Goal: Task Accomplishment & Management: Complete application form

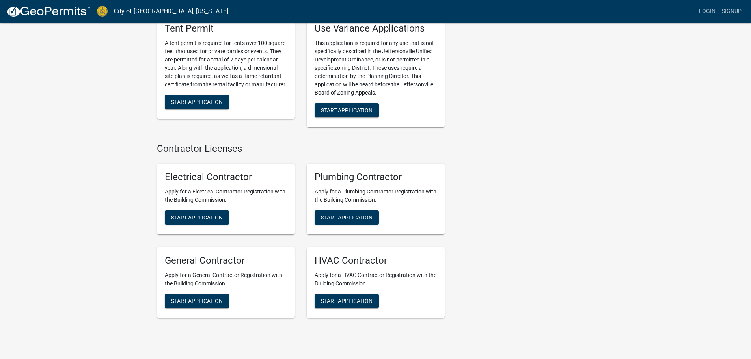
scroll to position [1560, 0]
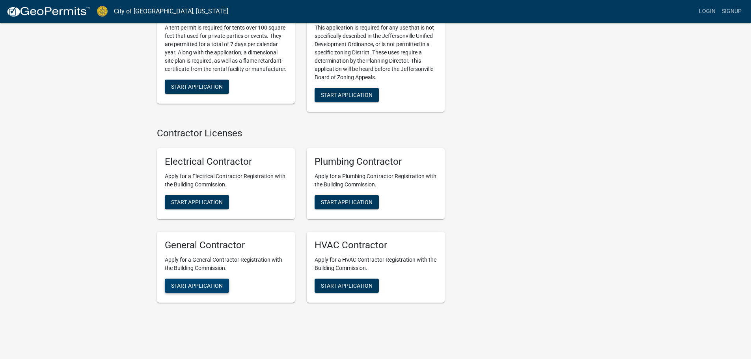
click at [206, 282] on span "Start Application" at bounding box center [197, 285] width 52 height 6
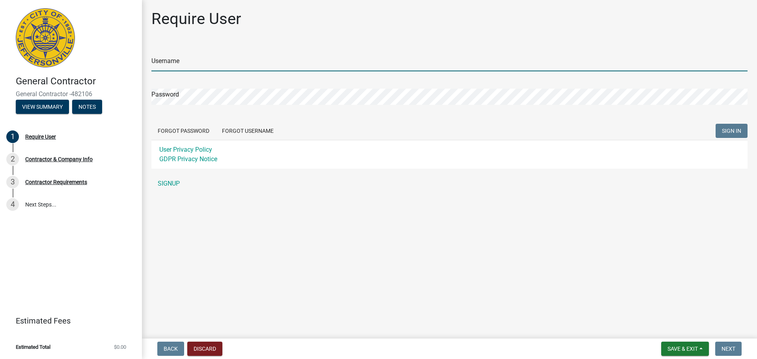
click at [209, 64] on input "Username" at bounding box center [449, 63] width 596 height 16
type input "johnbreig@bancare.net"
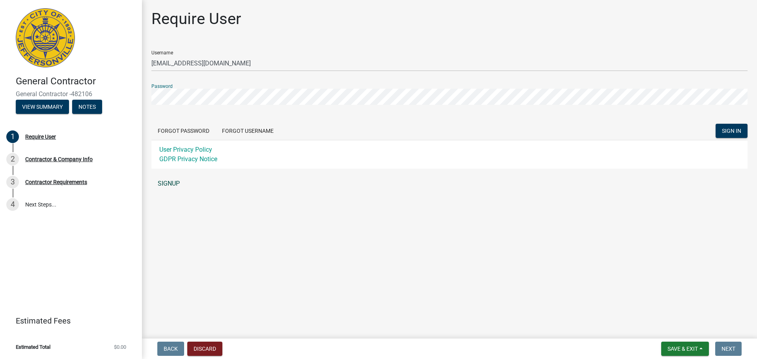
click at [170, 180] on link "SIGNUP" at bounding box center [449, 184] width 596 height 16
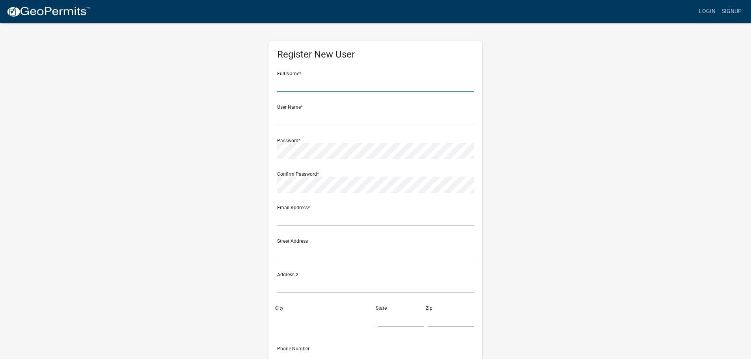
click at [342, 83] on input "text" at bounding box center [375, 84] width 197 height 16
type input "[PERSON_NAME]"
type input "[EMAIL_ADDRESS][DOMAIN_NAME]"
type input "4985 McKay Rd"
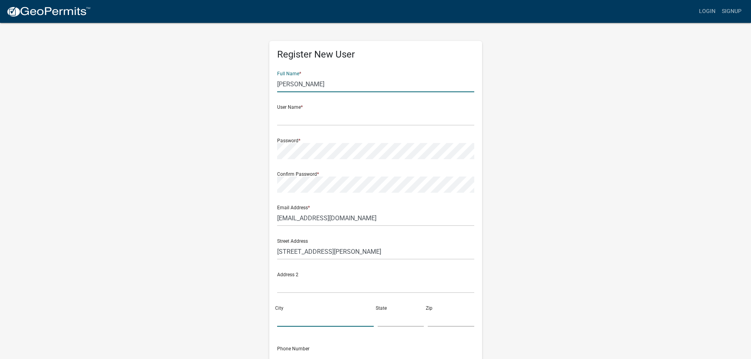
type input "Batavia"
type input "OH"
type input "45103"
type input "5134134488"
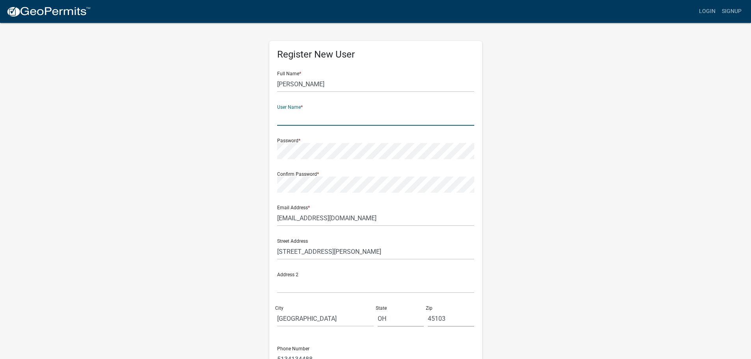
click at [331, 121] on input "text" at bounding box center [375, 118] width 197 height 16
type input "johnbreig@bancare.net"
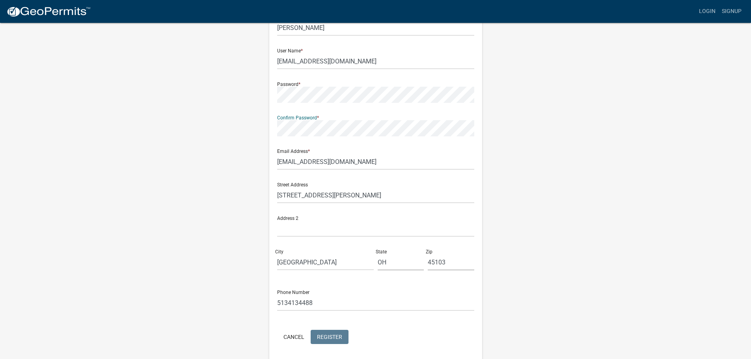
scroll to position [85, 0]
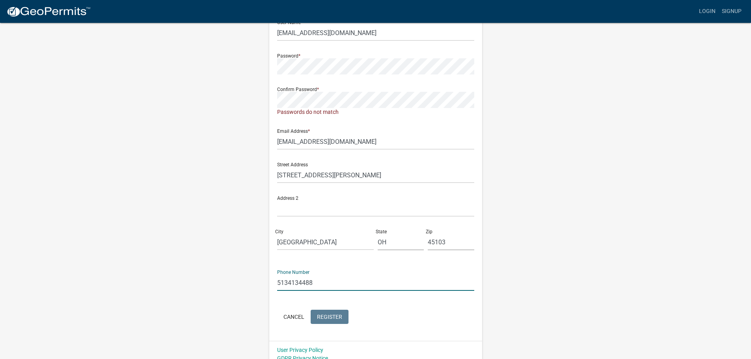
drag, startPoint x: 332, startPoint y: 274, endPoint x: 249, endPoint y: 270, distance: 83.7
click at [249, 270] on div "Register New User Full Name * John Breig User Name * johnbreig@bancare.net Pass…" at bounding box center [376, 152] width 450 height 430
type input "8479890224"
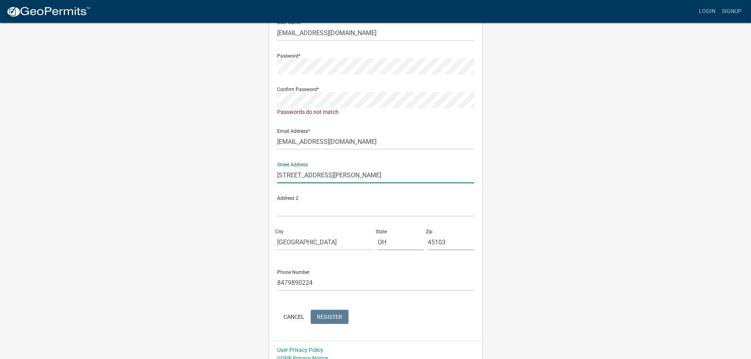
click at [351, 181] on input "4985 McKay Rd" at bounding box center [375, 175] width 197 height 16
type input "6 E. College Dr"
click at [325, 237] on input "Batavia" at bounding box center [325, 242] width 97 height 16
type input "[GEOGRAPHIC_DATA]"
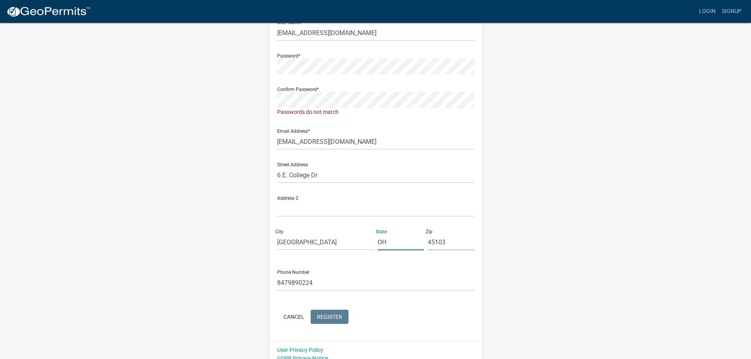
click at [401, 245] on input "OH" at bounding box center [401, 242] width 47 height 16
type input "IL"
click at [452, 246] on input "45103" at bounding box center [451, 242] width 47 height 16
type input "60004"
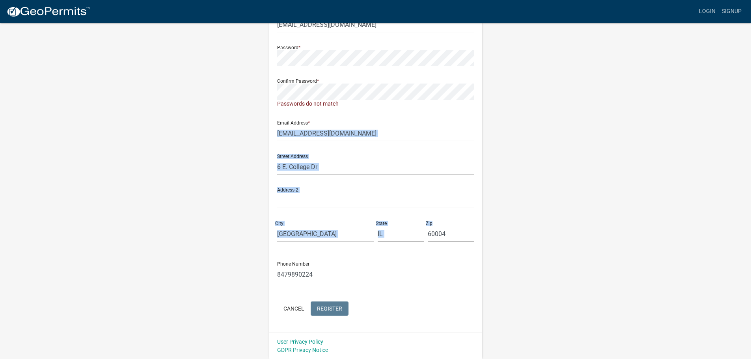
drag, startPoint x: 742, startPoint y: 235, endPoint x: 715, endPoint y: 131, distance: 107.9
click at [715, 131] on wm-register-view "more_horiz Login Signup Register New User Full Name * John Breig User Name * jo…" at bounding box center [375, 133] width 751 height 452
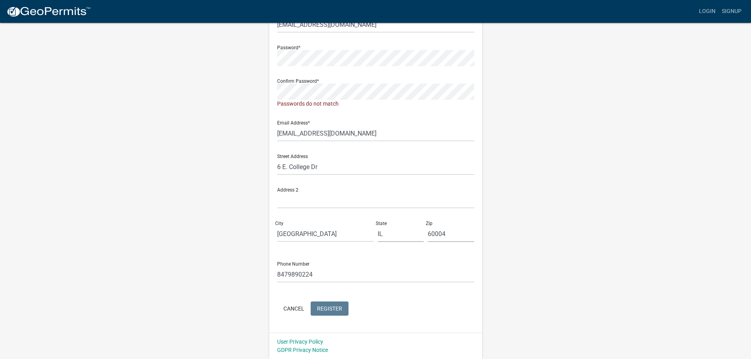
click at [712, 132] on wm-register-view "more_horiz Login Signup Register New User Full Name * John Breig User Name * jo…" at bounding box center [375, 133] width 751 height 452
click at [239, 64] on div "Register New User Full Name * John Breig User Name * johnbreig@bancare.net Pass…" at bounding box center [376, 144] width 450 height 430
click at [221, 72] on div "Register New User Full Name * John Breig User Name * johnbreig@bancare.net Pass…" at bounding box center [376, 144] width 450 height 430
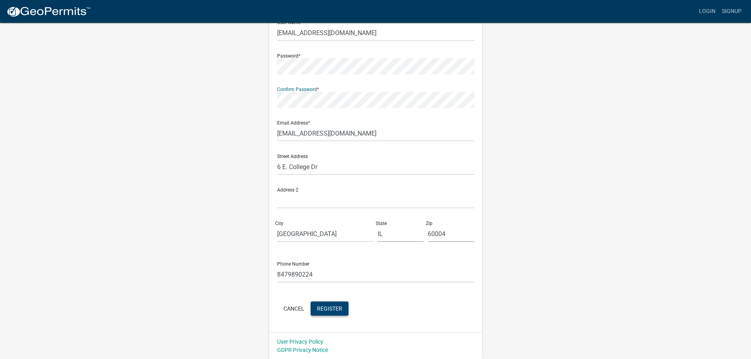
click at [330, 310] on span "Register" at bounding box center [329, 308] width 25 height 6
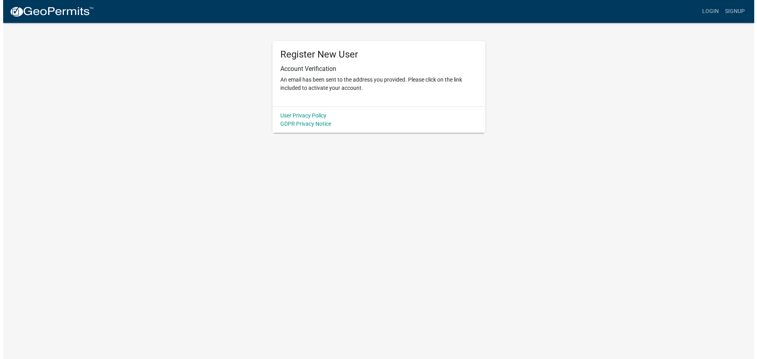
scroll to position [0, 0]
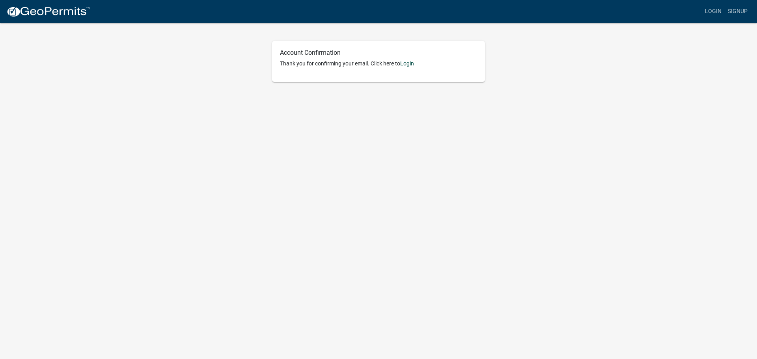
click at [414, 62] on link "Login" at bounding box center [407, 63] width 14 height 6
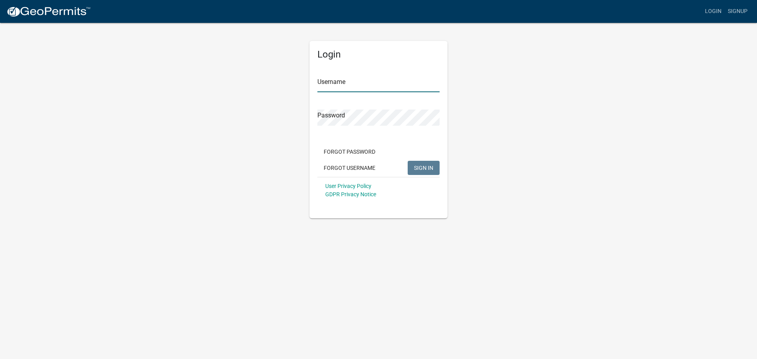
click at [369, 89] on input "Username" at bounding box center [378, 84] width 122 height 16
type input "[EMAIL_ADDRESS][DOMAIN_NAME]"
click at [408, 161] on button "SIGN IN" at bounding box center [424, 168] width 32 height 14
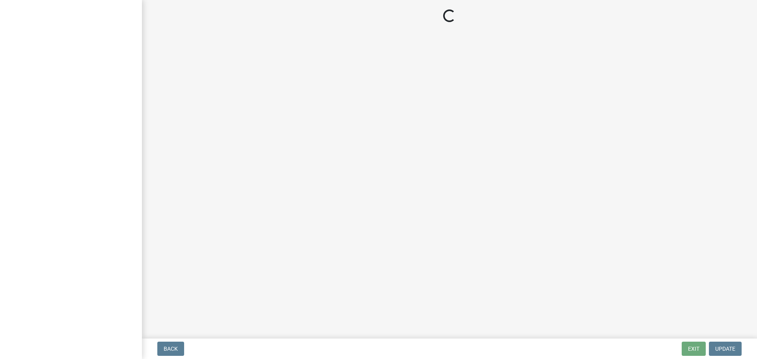
select select "IL"
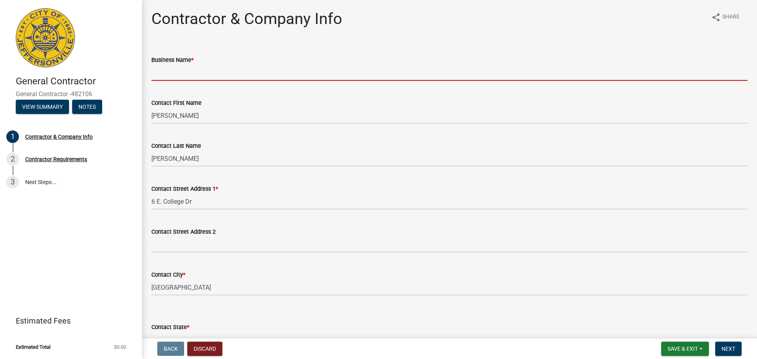
click at [220, 75] on input "Business Name *" at bounding box center [449, 73] width 596 height 16
type input "Bancare Inc"
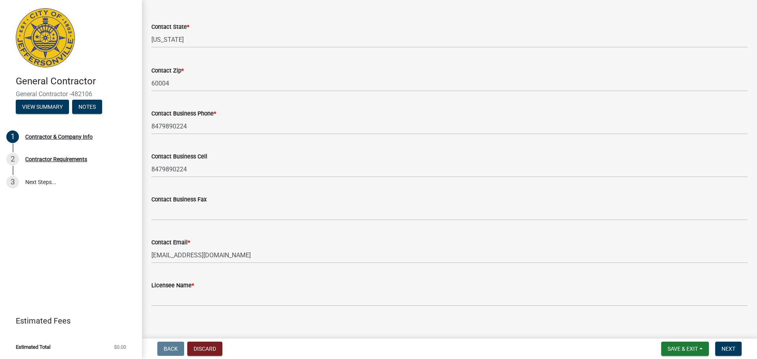
scroll to position [308, 0]
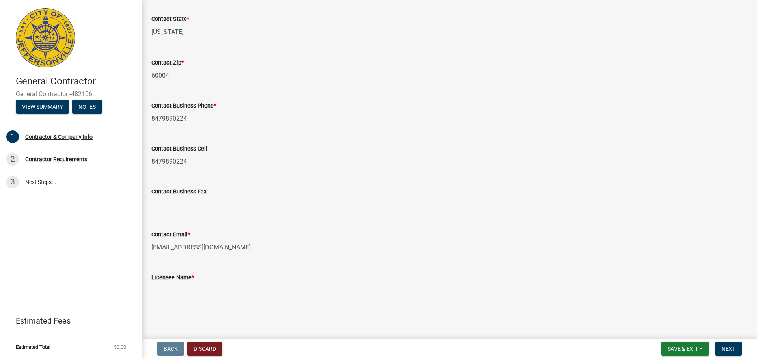
click at [216, 126] on input "8479890224" at bounding box center [449, 118] width 596 height 16
click at [198, 121] on input "8479890224" at bounding box center [449, 118] width 596 height 16
type input "8473941122"
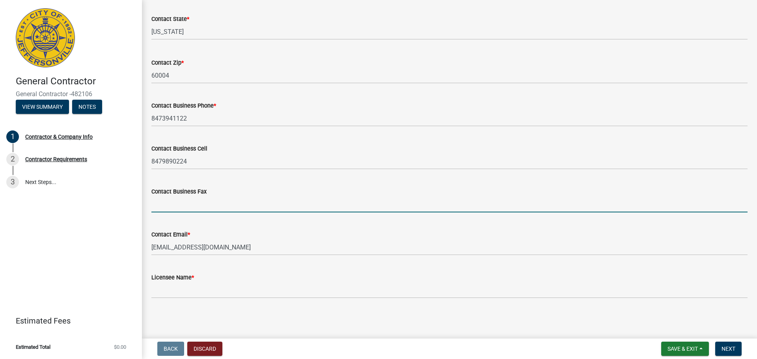
click at [197, 205] on input "Contact Business Fax" at bounding box center [449, 204] width 596 height 16
type input "8473940268"
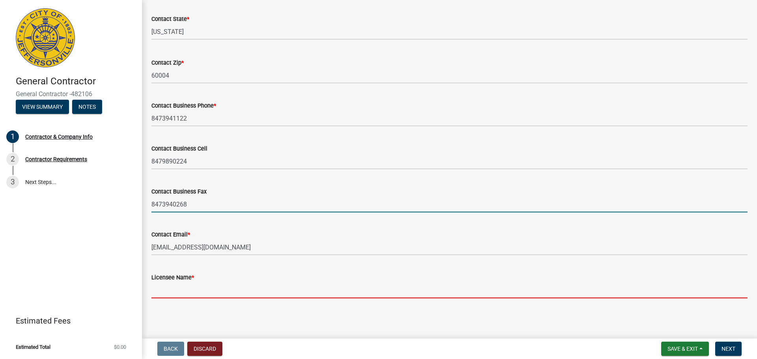
click at [209, 288] on input "Licensee Name *" at bounding box center [449, 290] width 596 height 16
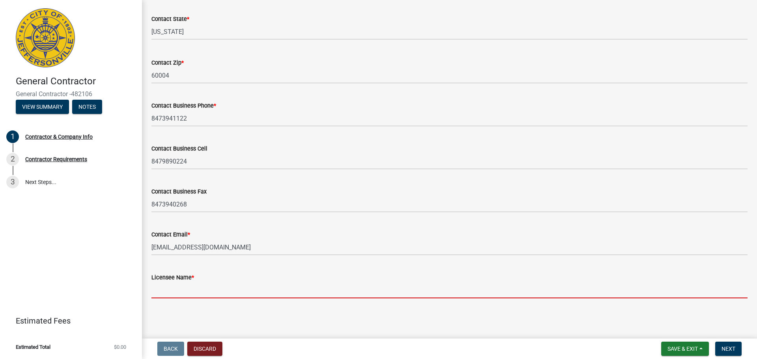
type input "[PERSON_NAME]"
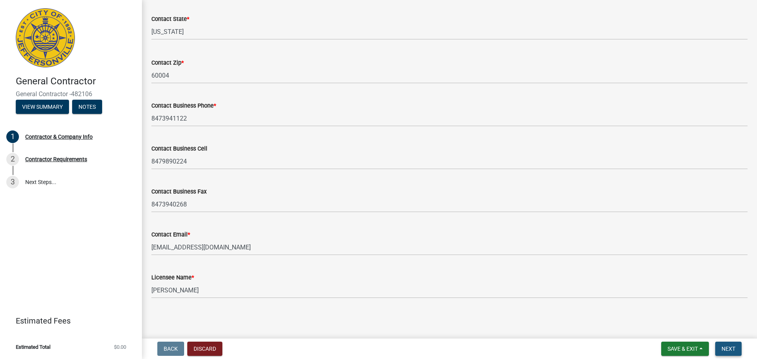
click at [730, 350] on span "Next" at bounding box center [729, 349] width 14 height 6
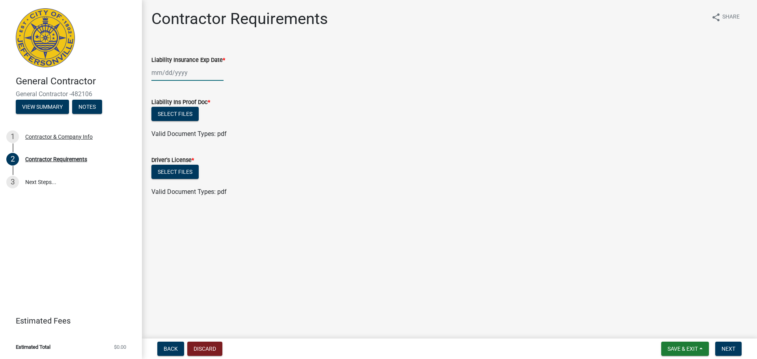
click at [176, 75] on div at bounding box center [187, 73] width 72 height 16
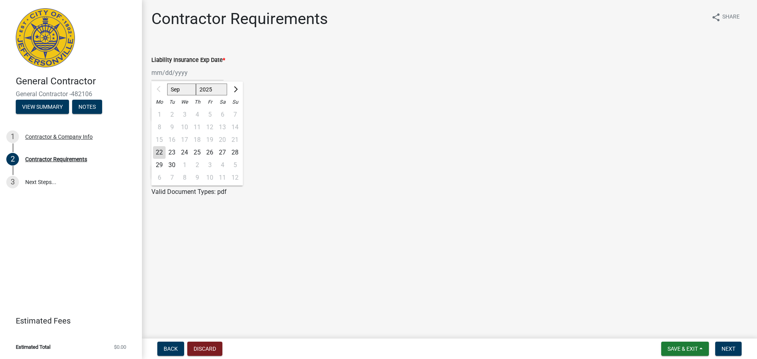
click at [188, 89] on select "Sep Oct Nov Dec" at bounding box center [181, 90] width 29 height 12
click at [217, 90] on select "2025 2026 2027 2028 2029 2030 2031 2032 2033 2034 2035 2036 2037 2038 2039 2040…" at bounding box center [212, 90] width 32 height 12
select select "2026"
click at [196, 84] on select "2025 2026 2027 2028 2029 2030 2031 2032 2033 2034 2035 2036 2037 2038 2039 2040…" at bounding box center [212, 90] width 32 height 12
click at [175, 90] on select "Jan Feb Mar Apr May Jun Jul Aug Sep Oct Nov Dec" at bounding box center [183, 90] width 32 height 12
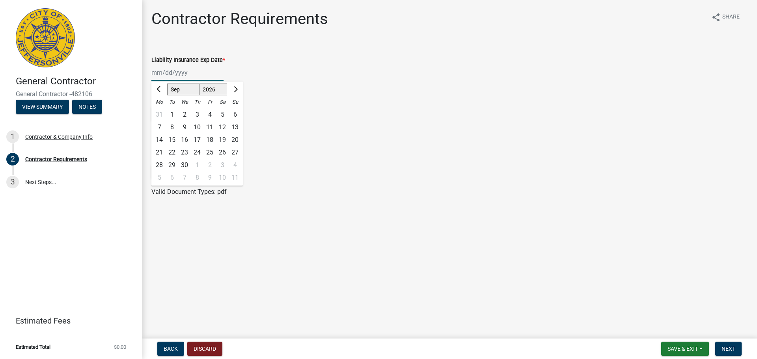
select select "1"
click at [167, 84] on select "Jan Feb Mar Apr May Jun Jul Aug Sep Oct Nov Dec" at bounding box center [183, 90] width 32 height 12
click at [194, 164] on div "29" at bounding box center [197, 165] width 13 height 13
type input "01/29/2026"
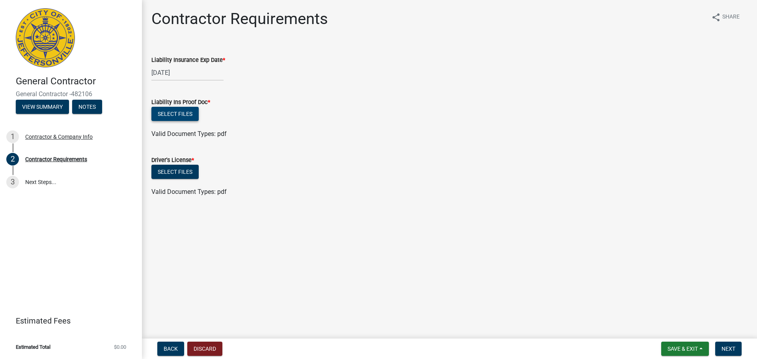
click at [167, 112] on button "Select files" at bounding box center [174, 114] width 47 height 14
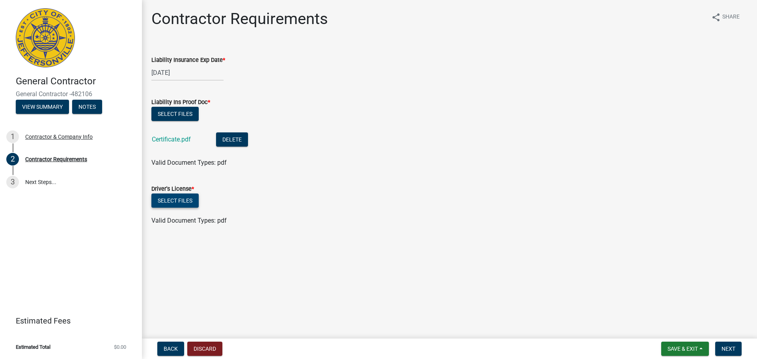
click at [187, 198] on button "Select files" at bounding box center [174, 201] width 47 height 14
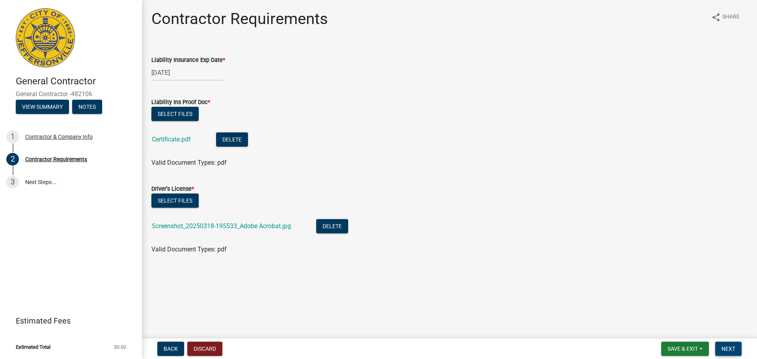
click at [729, 344] on button "Next" at bounding box center [728, 349] width 26 height 14
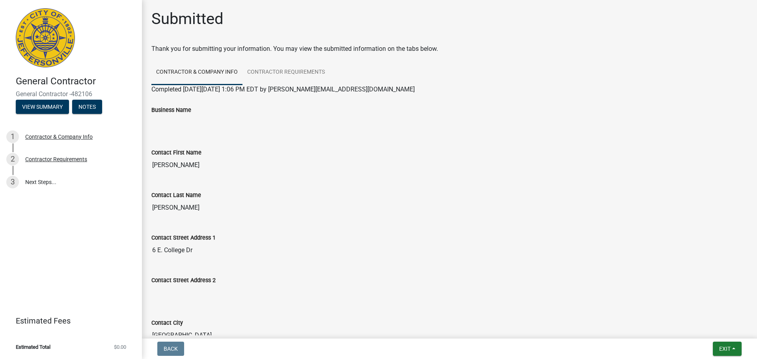
click at [185, 114] on div "Business Name" at bounding box center [449, 109] width 596 height 9
click at [292, 73] on link "Contractor Requirements" at bounding box center [286, 72] width 87 height 25
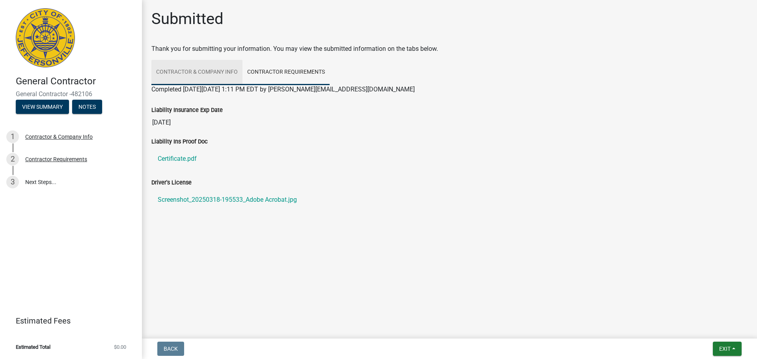
click at [221, 66] on link "Contractor & Company Info" at bounding box center [196, 72] width 91 height 25
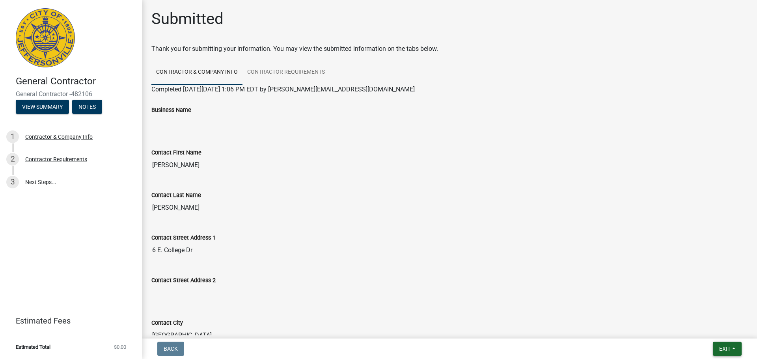
click at [735, 346] on button "Exit" at bounding box center [727, 349] width 29 height 14
click at [701, 308] on button "Save" at bounding box center [710, 309] width 63 height 19
click at [73, 137] on div "Contractor & Company Info" at bounding box center [58, 137] width 67 height 6
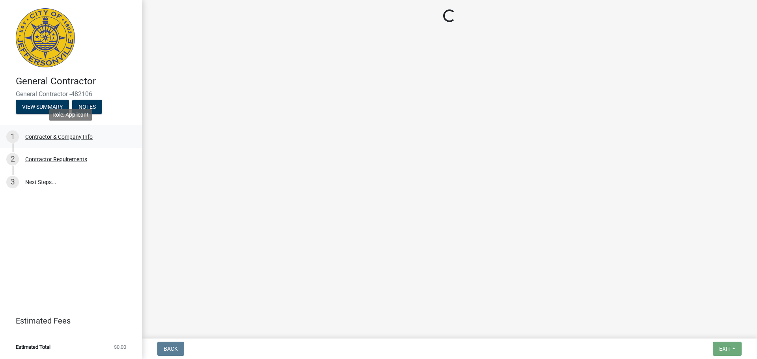
select select "IL"
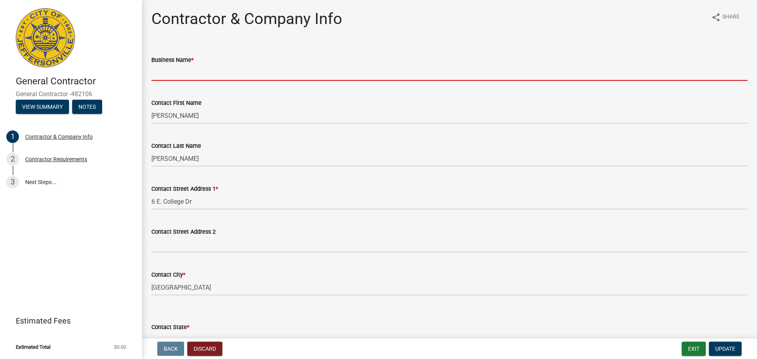
click at [228, 72] on input "Business Name *" at bounding box center [449, 73] width 596 height 16
type input "Bancare Inc"
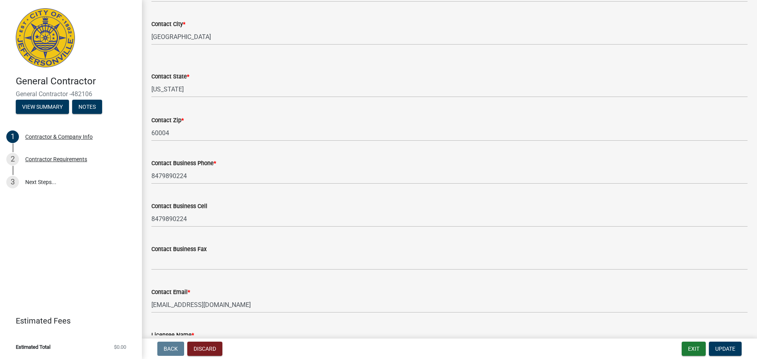
scroll to position [308, 0]
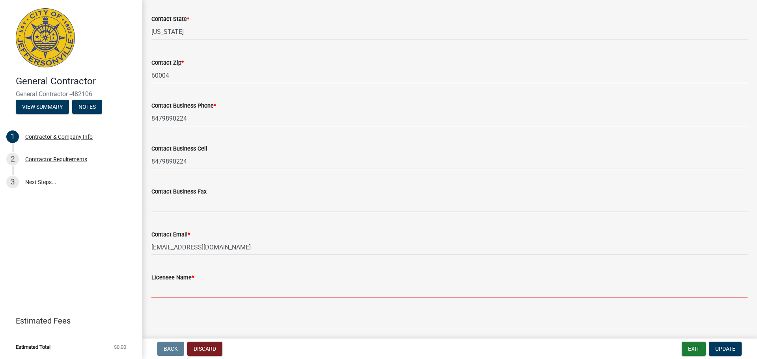
click at [375, 282] on input "Licensee Name *" at bounding box center [449, 290] width 596 height 16
click at [363, 286] on input "Licensee Name *" at bounding box center [449, 290] width 596 height 16
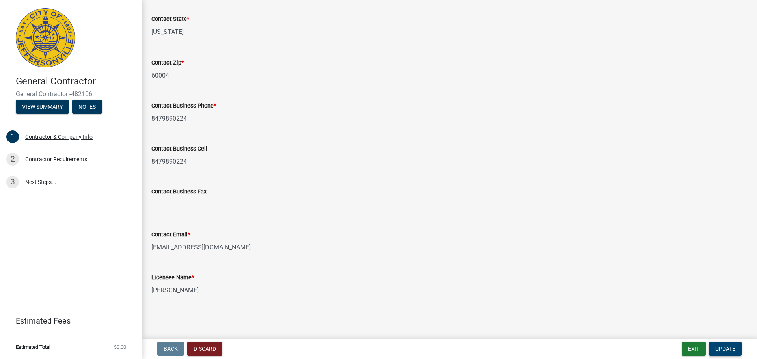
type input "[PERSON_NAME]"
click at [732, 346] on span "Update" at bounding box center [725, 349] width 20 height 6
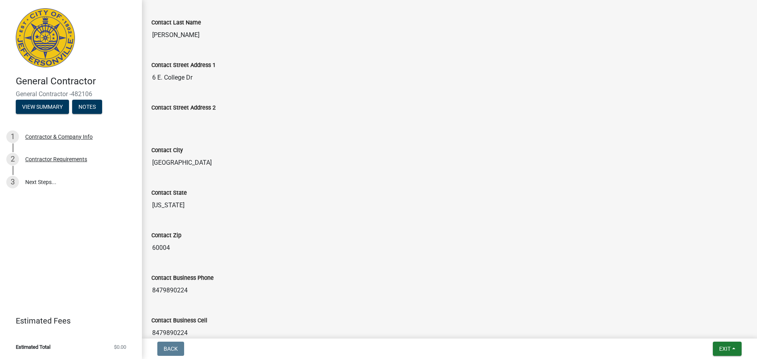
scroll to position [0, 0]
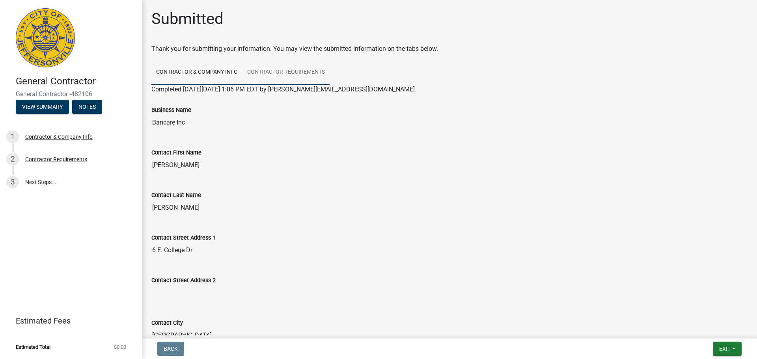
click at [272, 69] on link "Contractor Requirements" at bounding box center [286, 72] width 87 height 25
click at [40, 185] on link "3 Next Steps..." at bounding box center [71, 182] width 142 height 23
